Goal: Transaction & Acquisition: Obtain resource

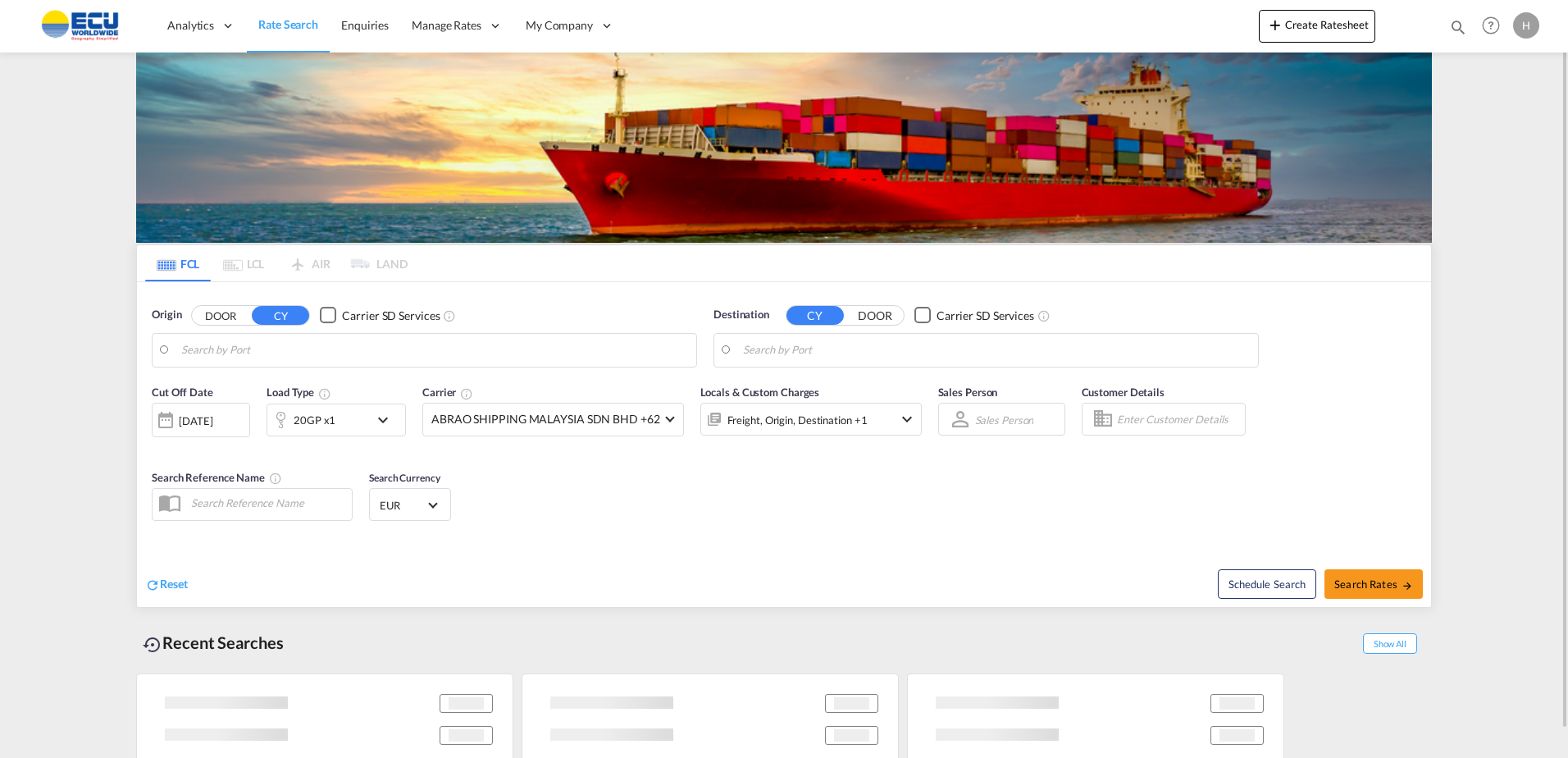
type input "Fos-[GEOGRAPHIC_DATA], [GEOGRAPHIC_DATA]"
type input "Santos, BRSSZ"
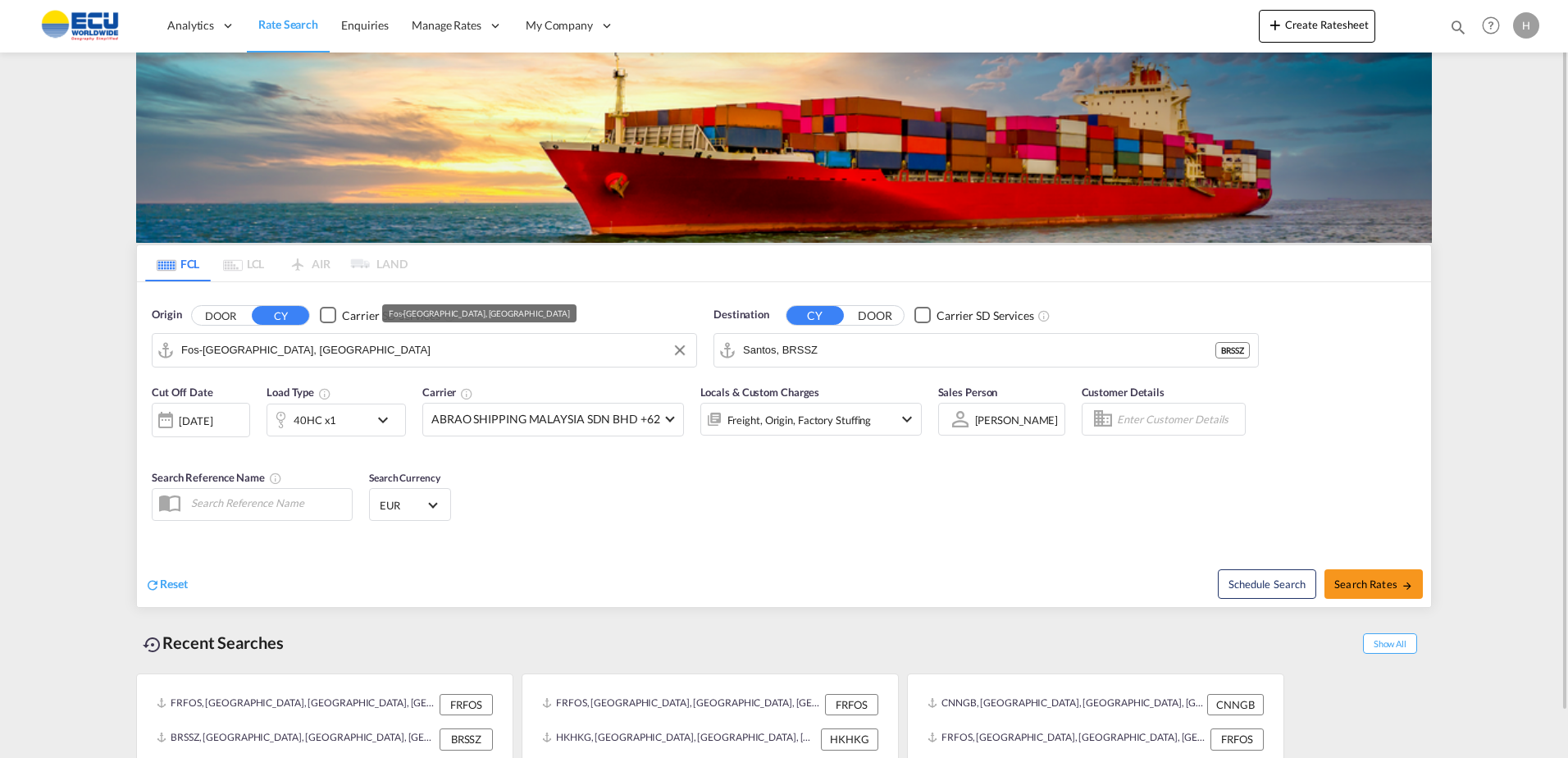
click at [539, 356] on input "Fos-[GEOGRAPHIC_DATA], [GEOGRAPHIC_DATA]" at bounding box center [434, 350] width 507 height 25
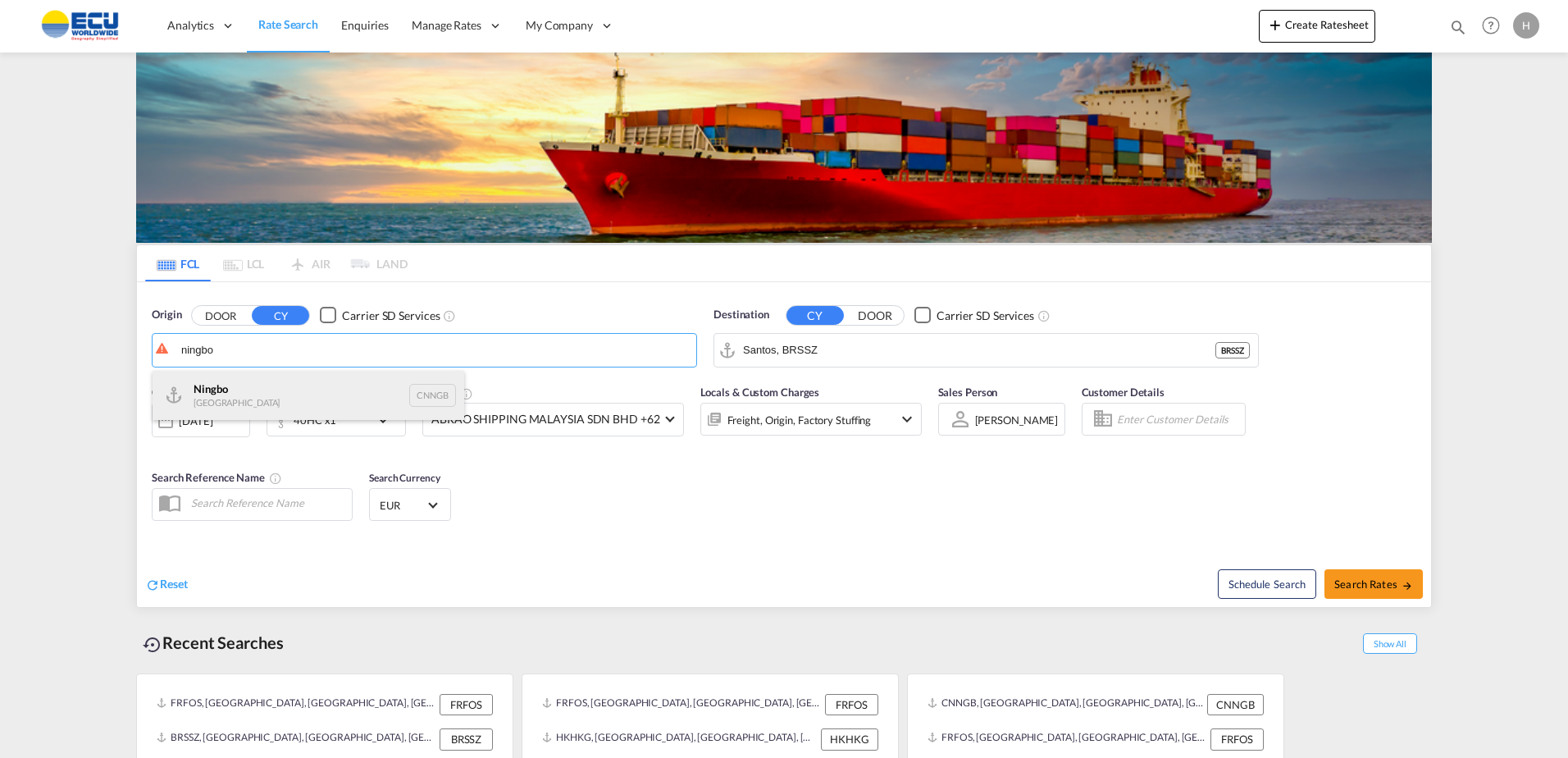
click at [311, 397] on div "Ningbo China CNNGB" at bounding box center [308, 395] width 311 height 49
type input "Ningbo, CNNGB"
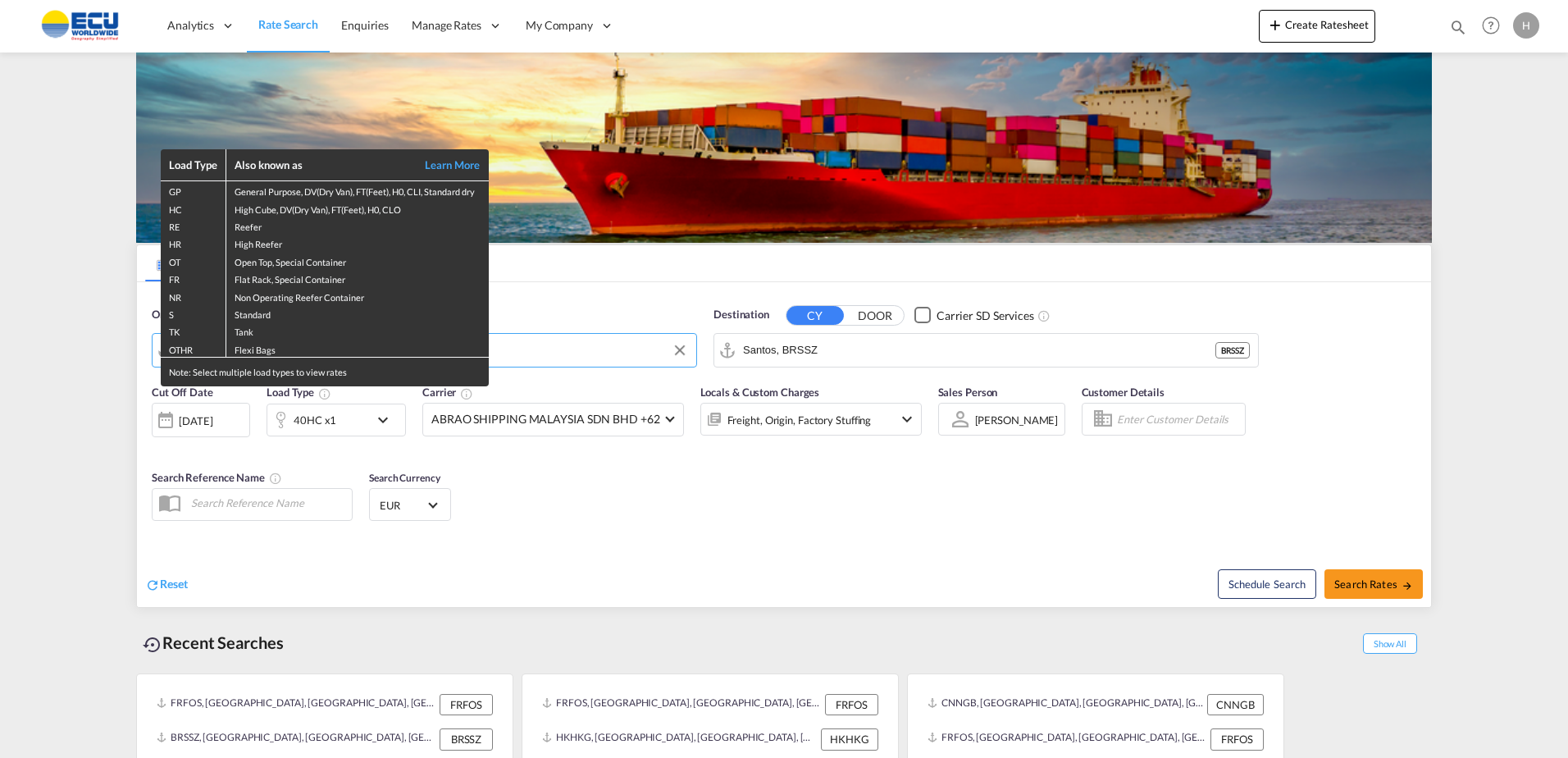
click at [859, 348] on div "Load Type Also known as Learn More GP General Purpose, DV(Dry Van), FT(Feet), H…" at bounding box center [784, 379] width 1568 height 758
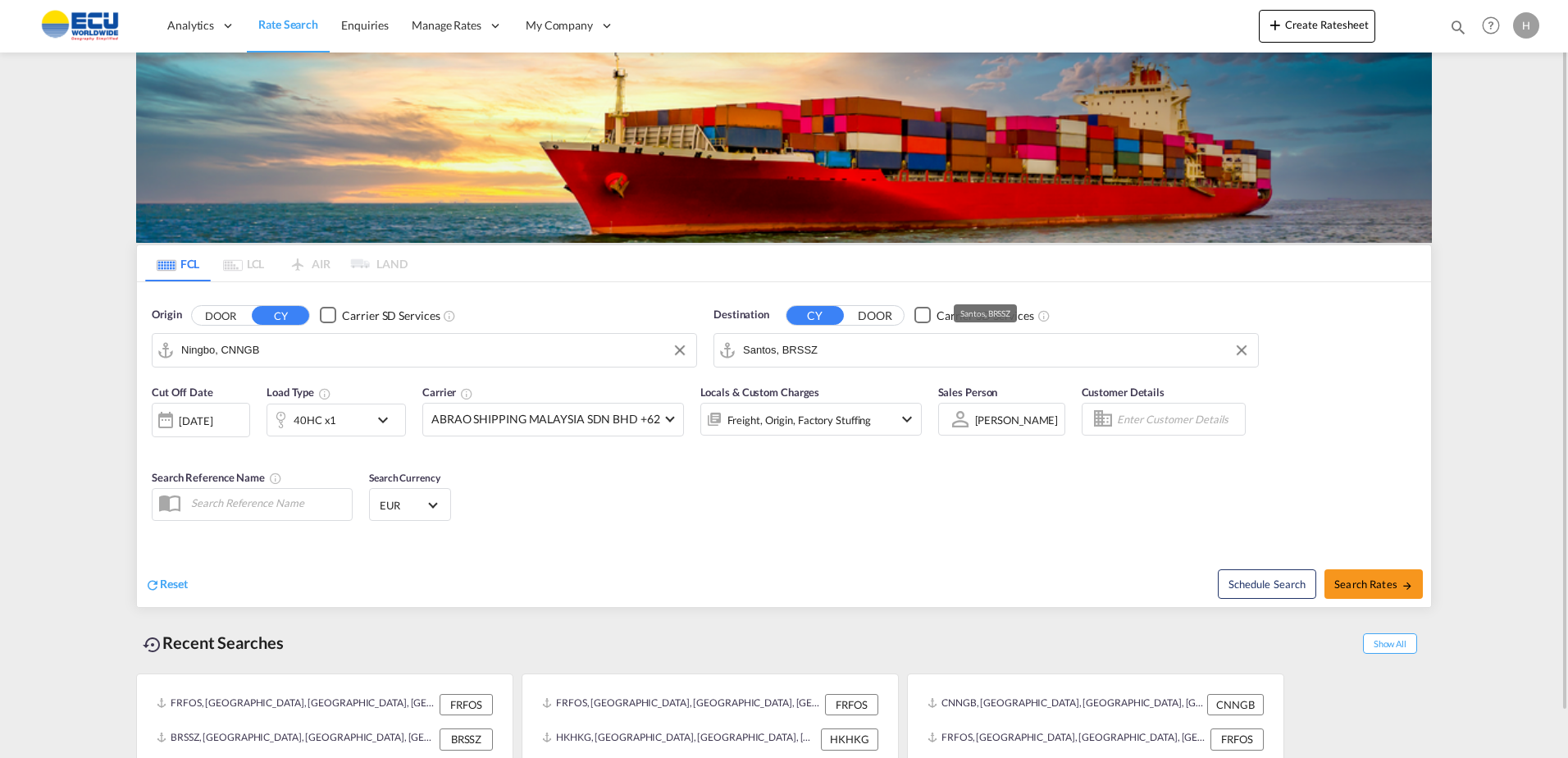
click at [883, 352] on input "Santos, BRSSZ" at bounding box center [996, 350] width 507 height 25
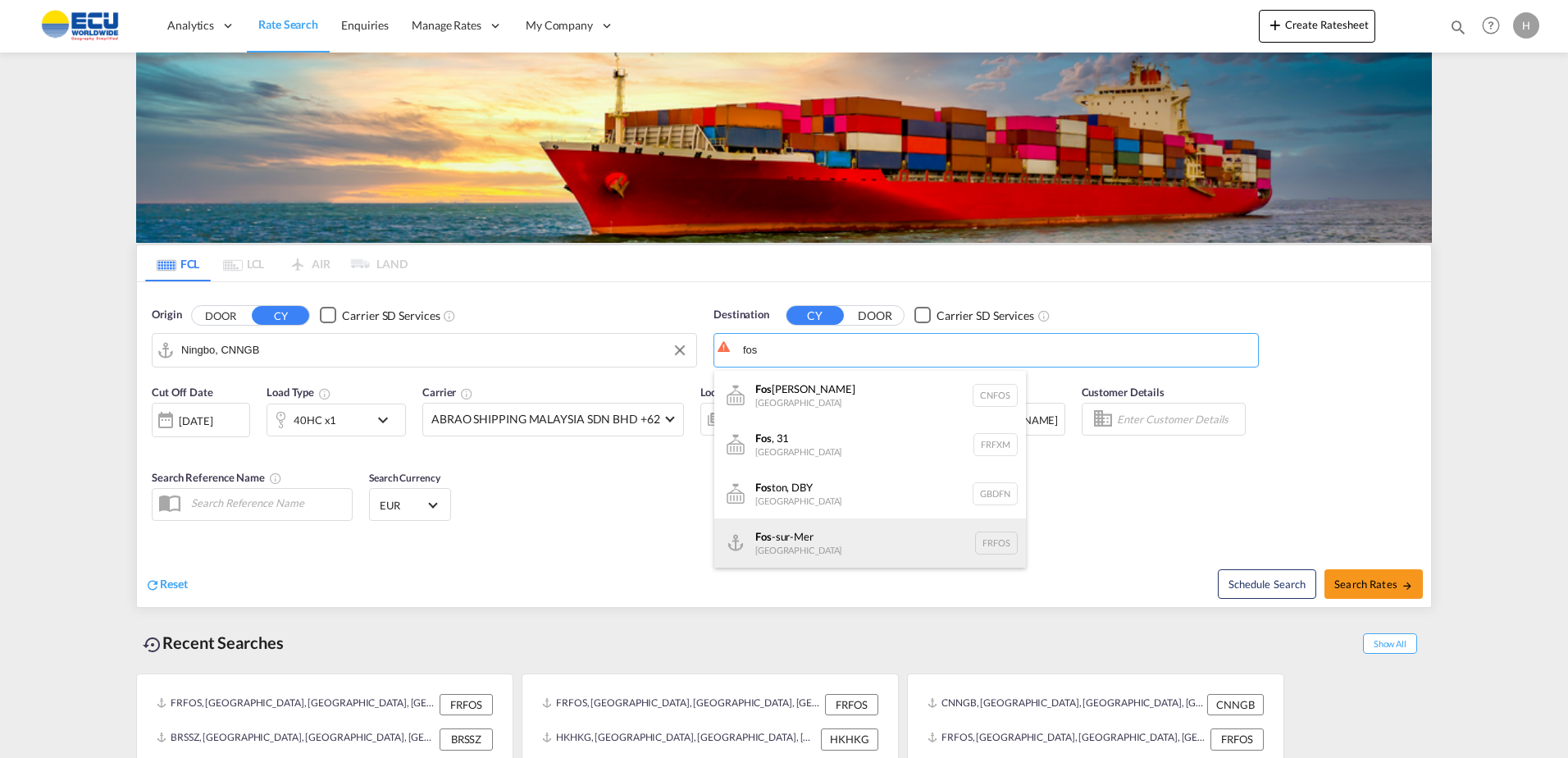
click at [815, 535] on div "Fos -sur-Mer [GEOGRAPHIC_DATA] [GEOGRAPHIC_DATA]" at bounding box center [870, 543] width 311 height 49
type input "Fos-[GEOGRAPHIC_DATA], [GEOGRAPHIC_DATA]"
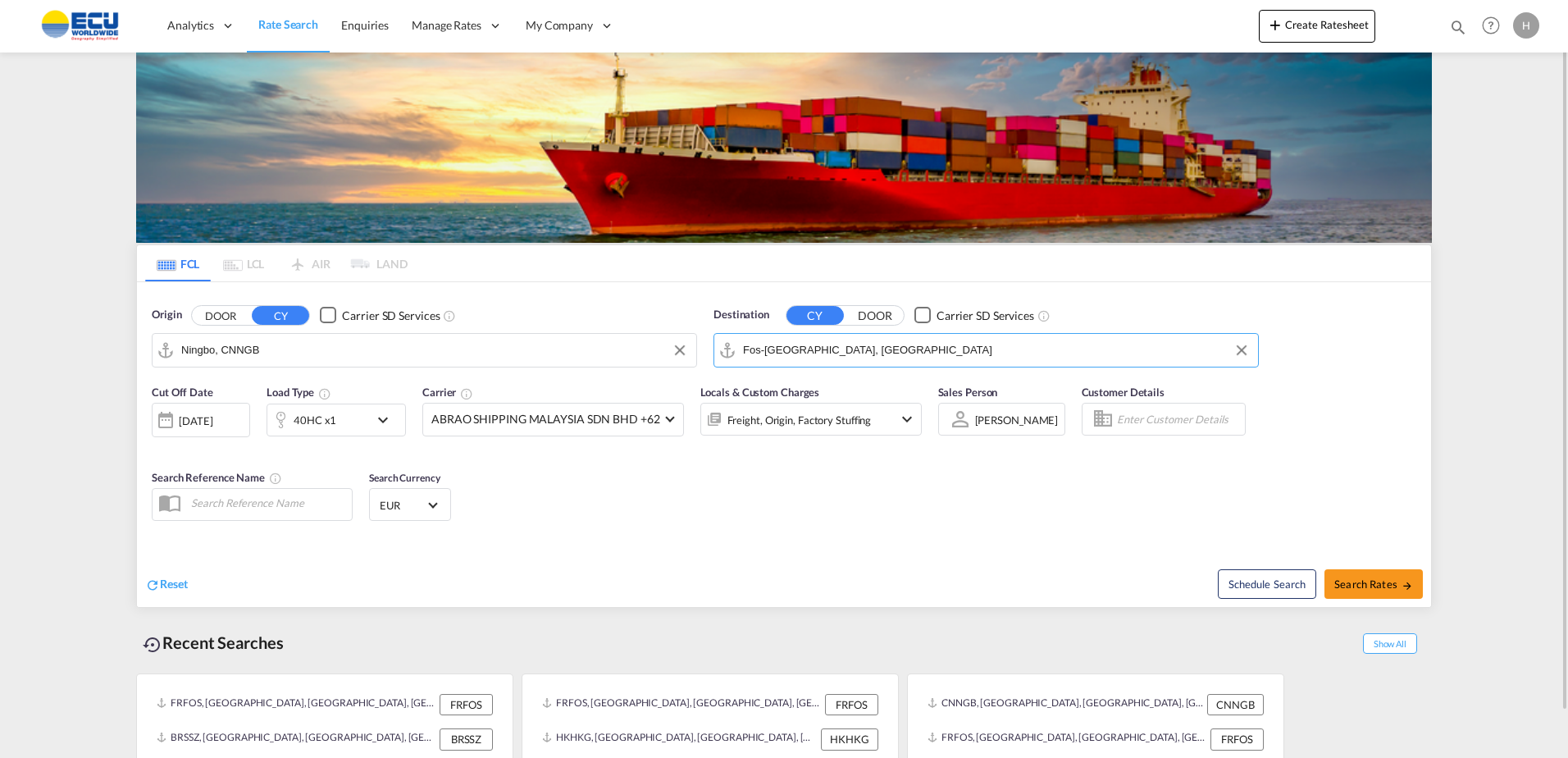
click at [360, 421] on div "40HC x1" at bounding box center [318, 420] width 101 height 33
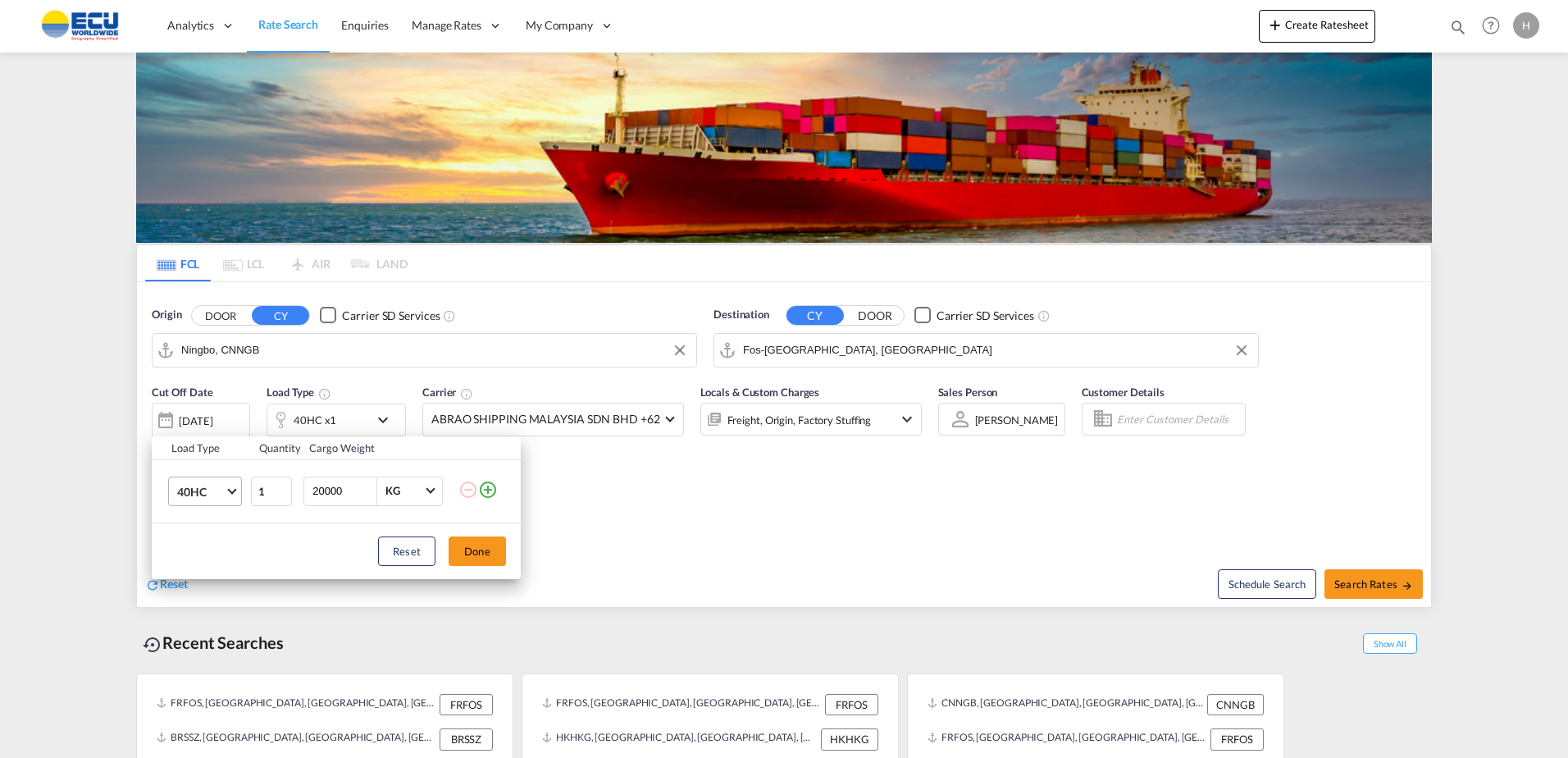
click at [197, 487] on span "40HC" at bounding box center [200, 492] width 47 height 16
click at [201, 416] on div "20GP" at bounding box center [191, 412] width 28 height 16
click at [501, 549] on button "Done" at bounding box center [477, 552] width 58 height 29
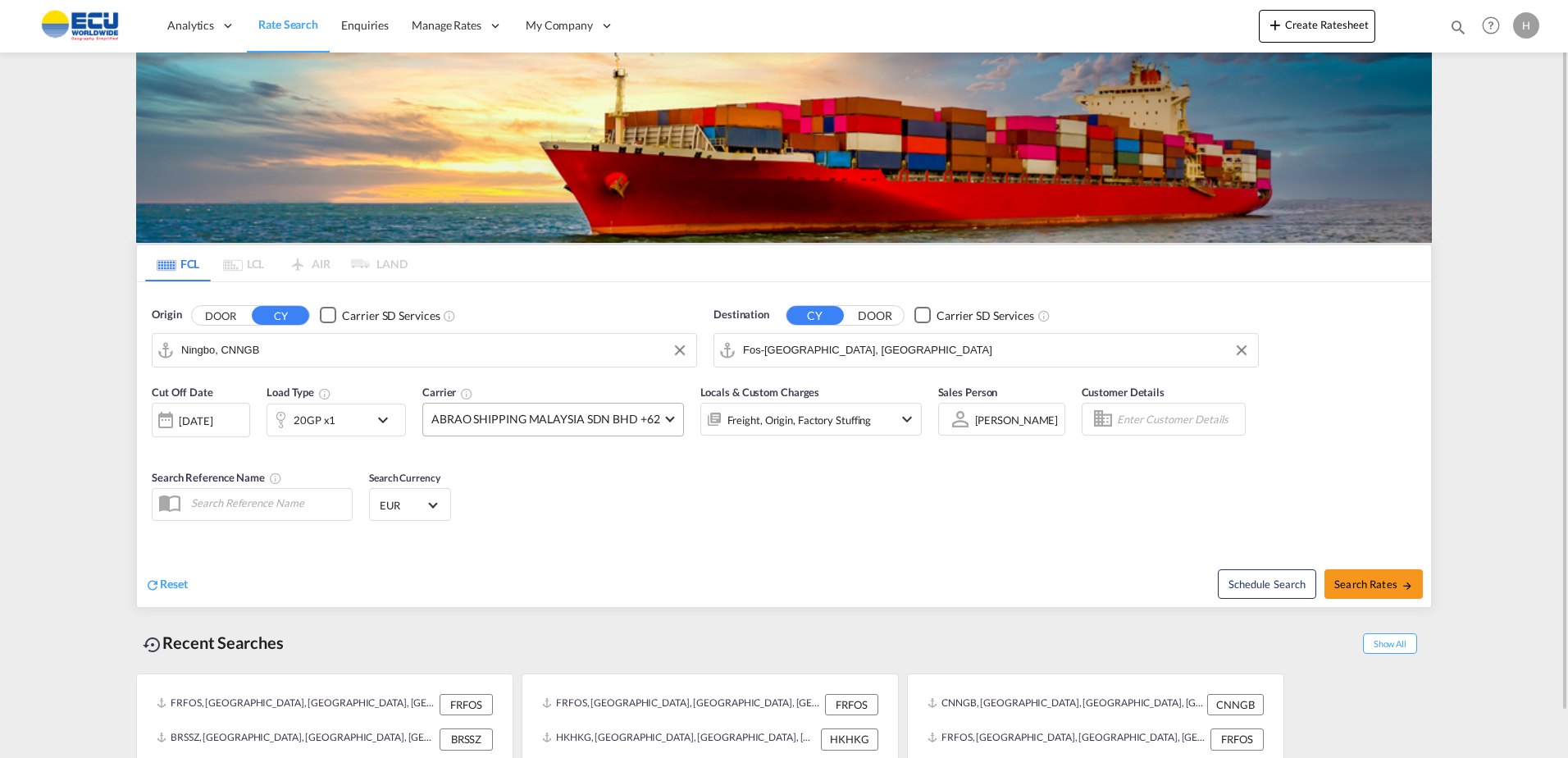
click at [575, 435] on md-select "ABRAO SHIPPING MALAYSIA SDN BHD +62 Online Rates 0 All (34) CMA CGM | Contract …" at bounding box center [553, 419] width 261 height 34
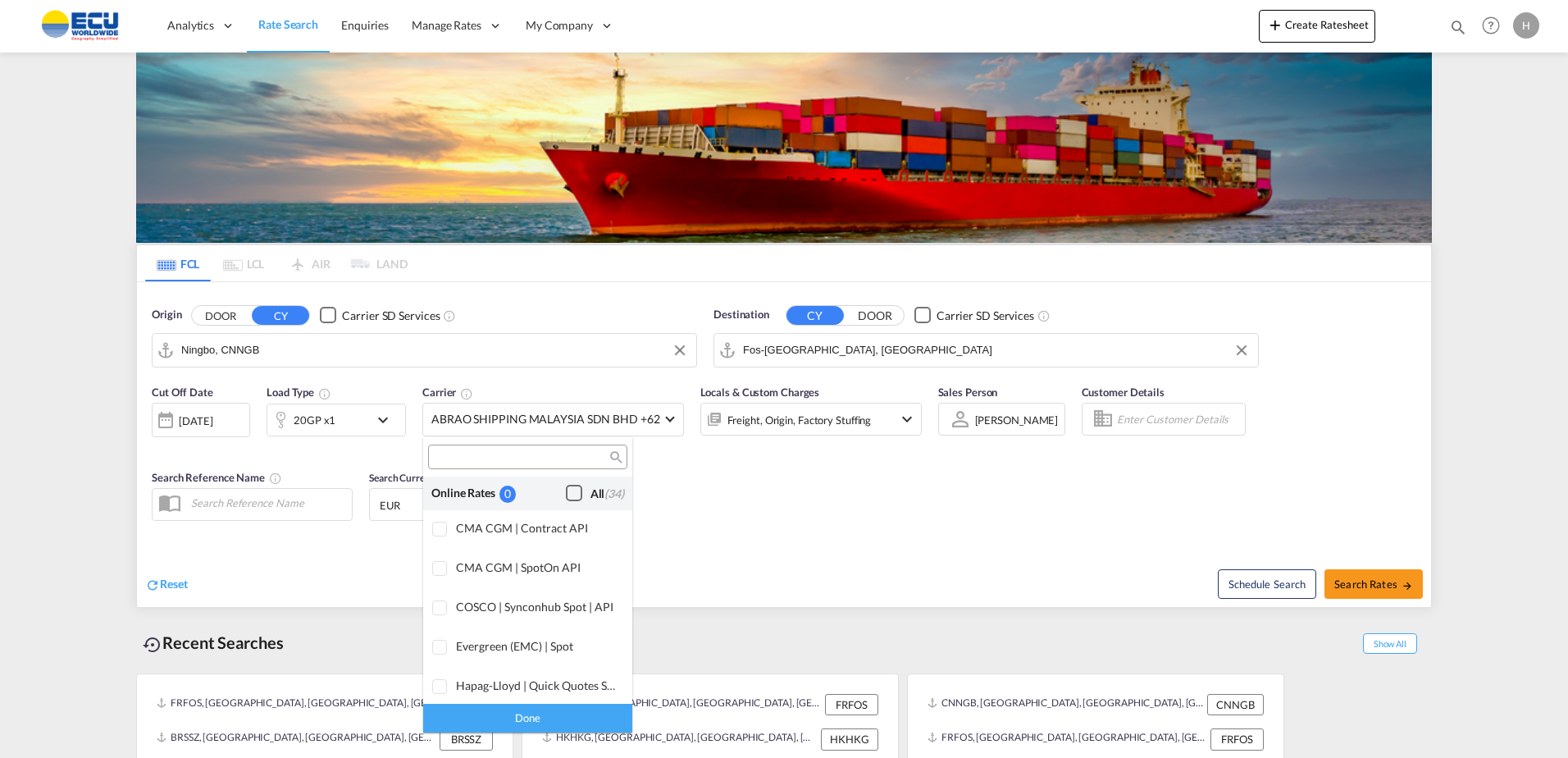
click at [566, 496] on div "Checkbox No Ink" at bounding box center [574, 493] width 16 height 16
click at [556, 715] on div "Done" at bounding box center [527, 718] width 209 height 28
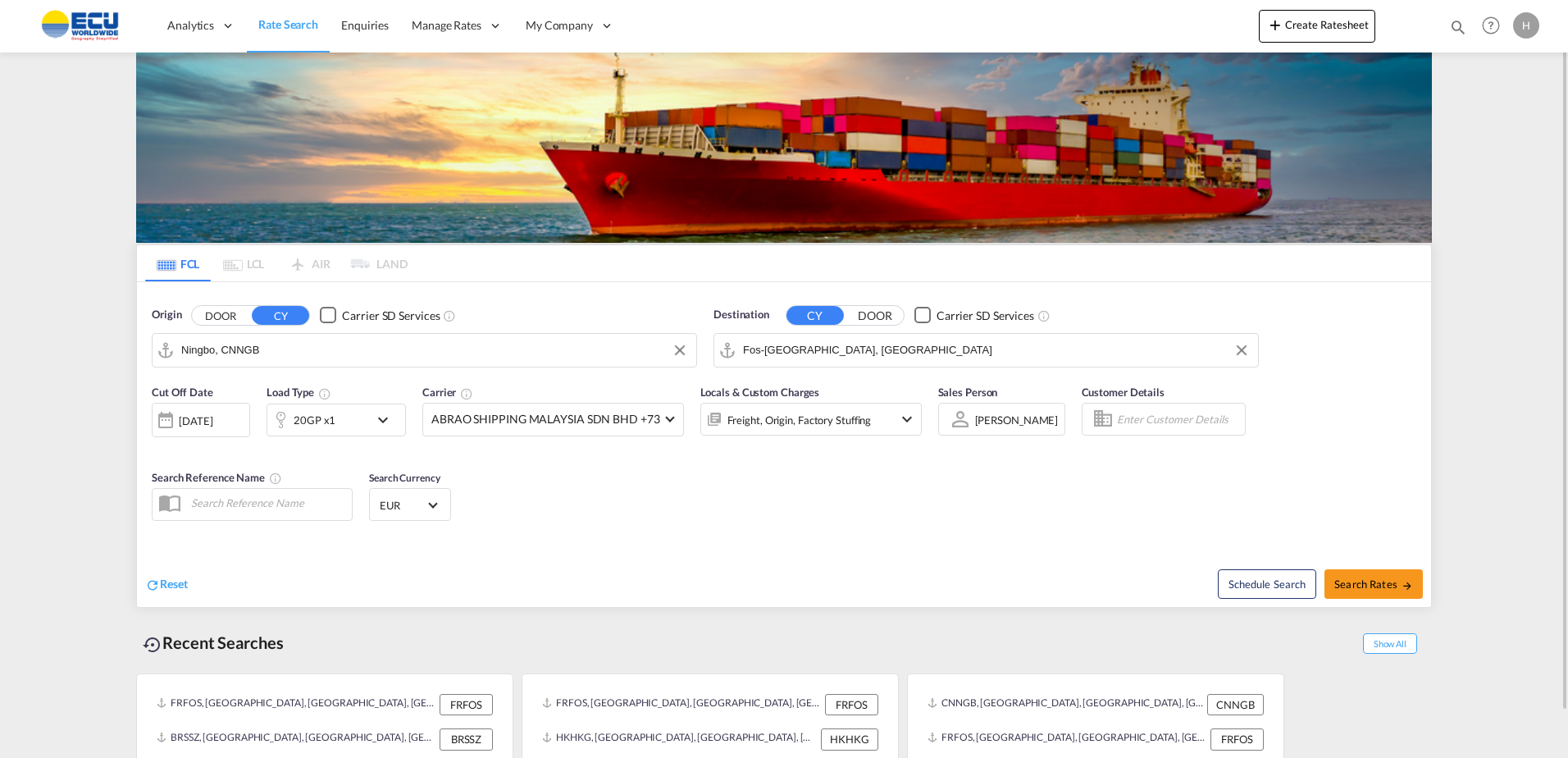
click at [756, 525] on div "Cut Off Date [DATE] [DATE] Load Type 20GP x1 Carrier ABRAO SHIPPING MALAYSIA SD…" at bounding box center [784, 456] width 1294 height 160
click at [1370, 574] on button "Search Rates" at bounding box center [1374, 584] width 98 height 29
type input "CNNGB to FRFOS / [DATE]"
